Goal: Find specific page/section

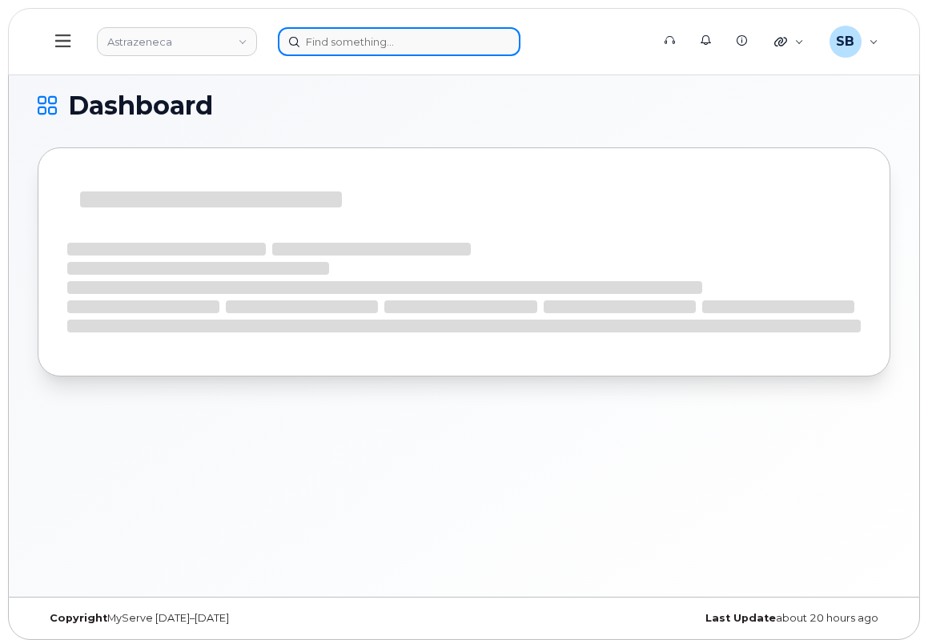
click at [344, 44] on input at bounding box center [399, 41] width 243 height 29
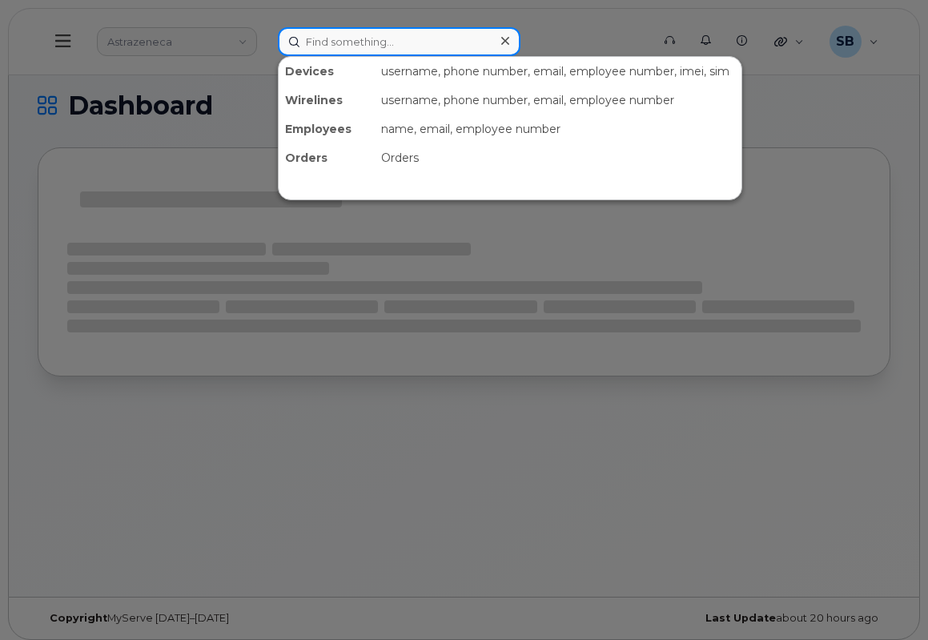
paste input "[PERSON_NAME]"
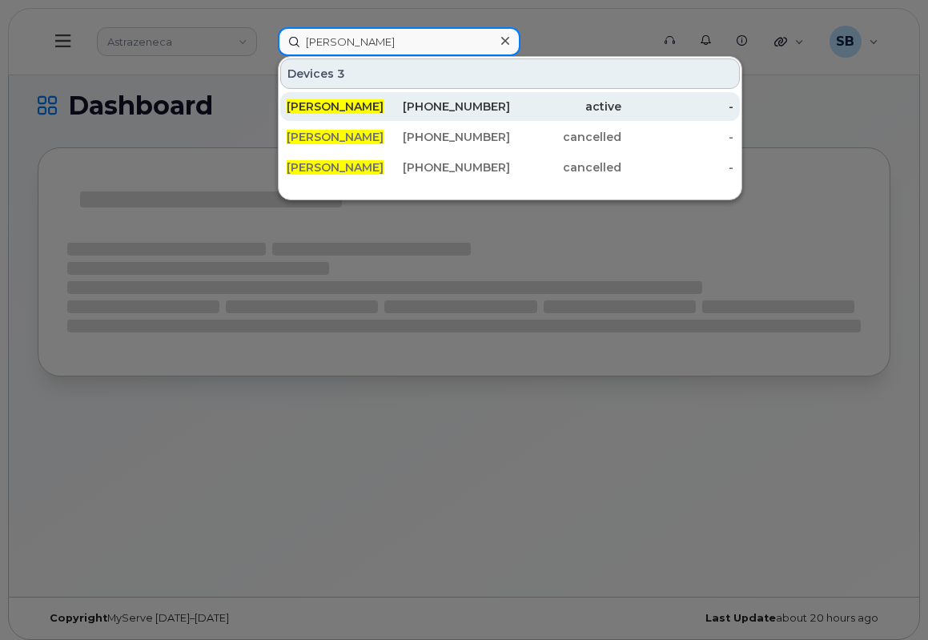
type input "[PERSON_NAME]"
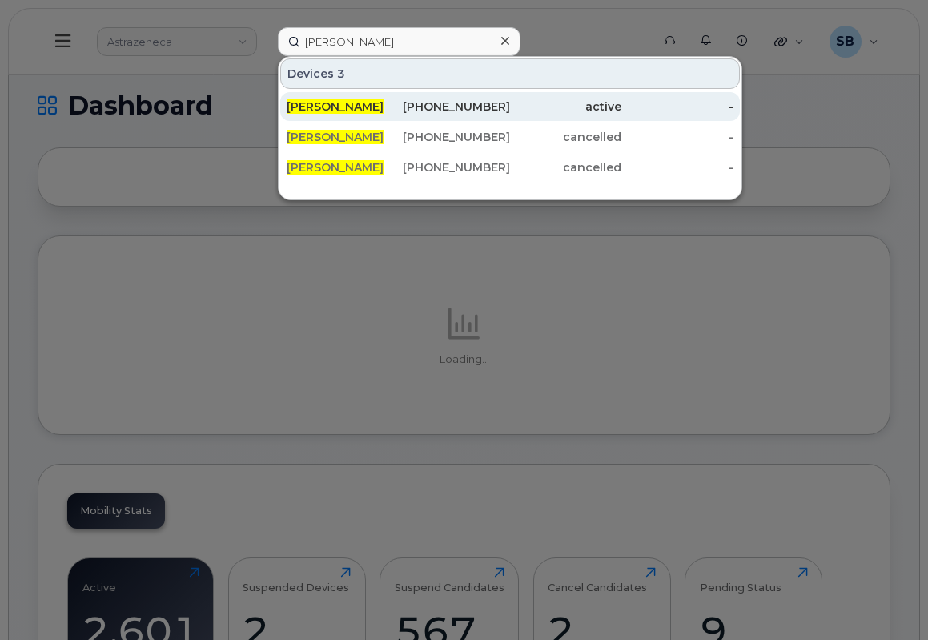
click at [517, 100] on div "active" at bounding box center [565, 106] width 111 height 16
